Goal: Task Accomplishment & Management: Complete application form

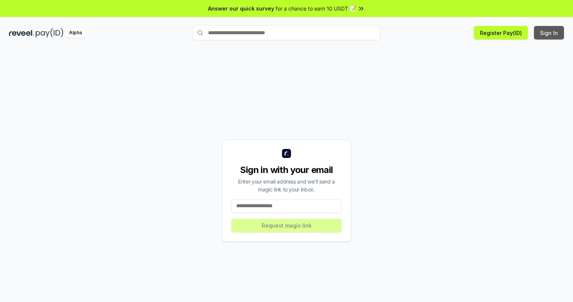
click at [550, 33] on button "Sign In" at bounding box center [549, 33] width 30 height 14
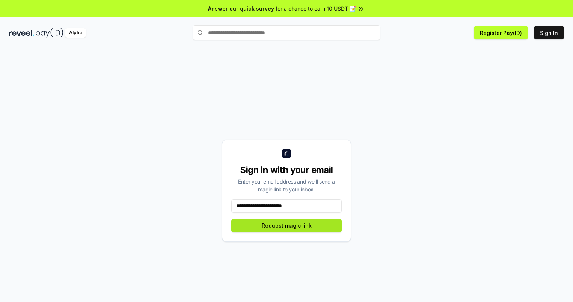
type input "**********"
click at [287, 225] on button "Request magic link" at bounding box center [286, 226] width 110 height 14
